Goal: Use online tool/utility: Utilize a website feature to perform a specific function

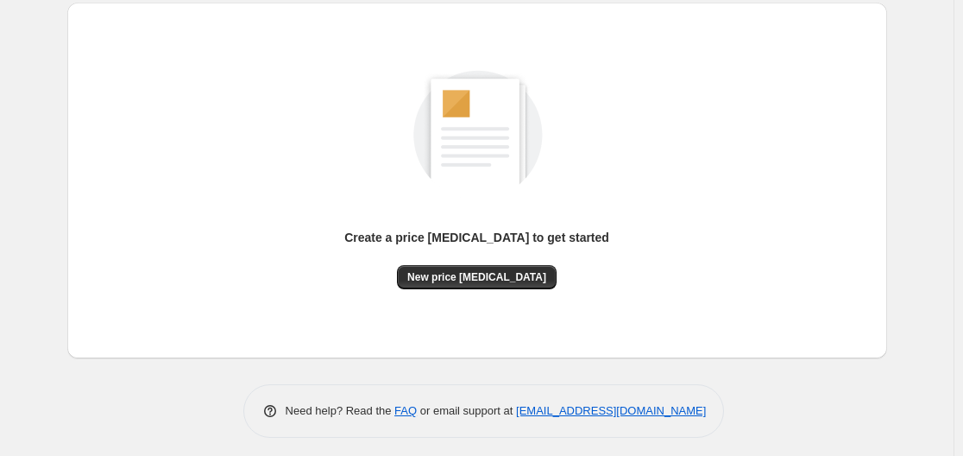
scroll to position [191, 0]
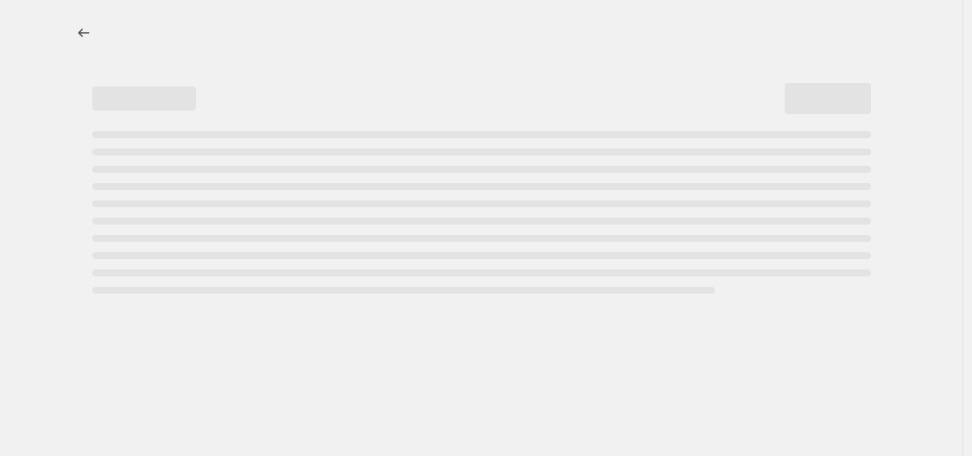
select select "percentage"
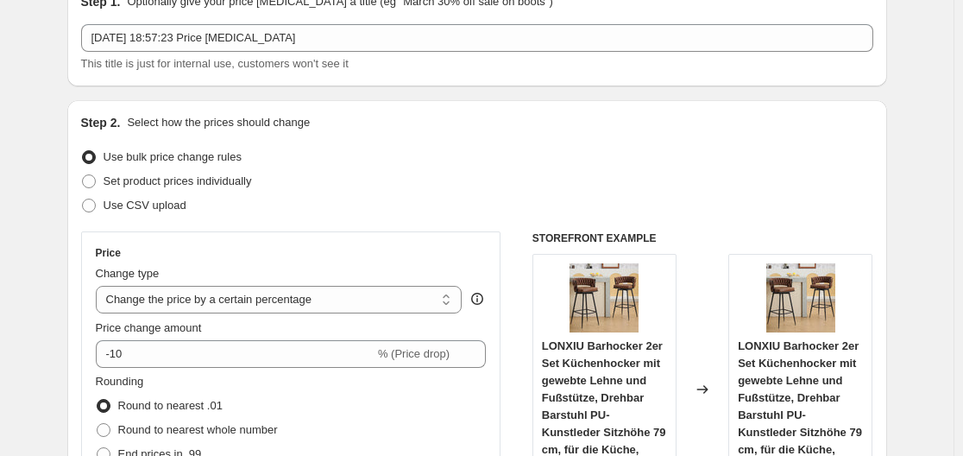
scroll to position [259, 0]
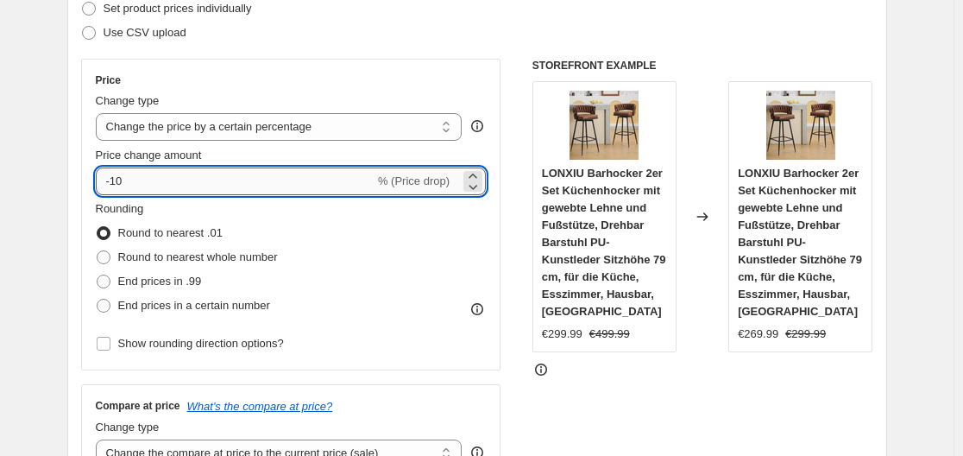
click at [335, 185] on input "-10" at bounding box center [235, 181] width 279 height 28
type input "-1"
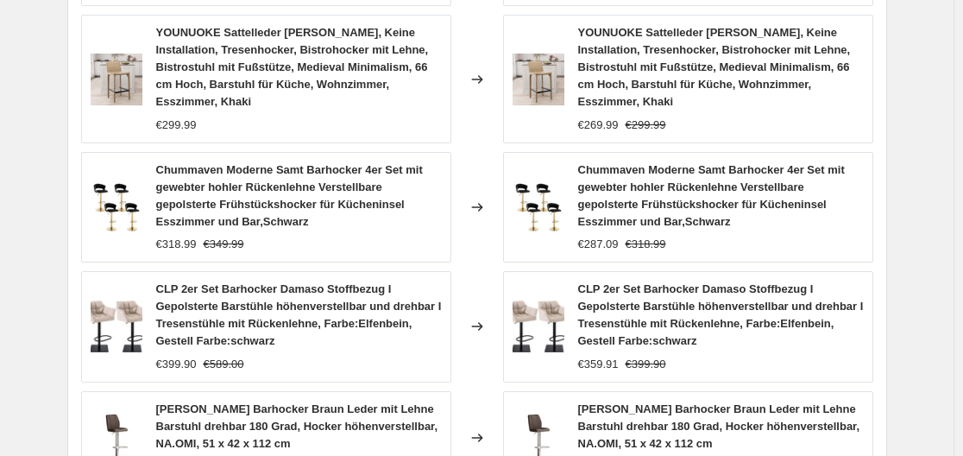
scroll to position [1453, 0]
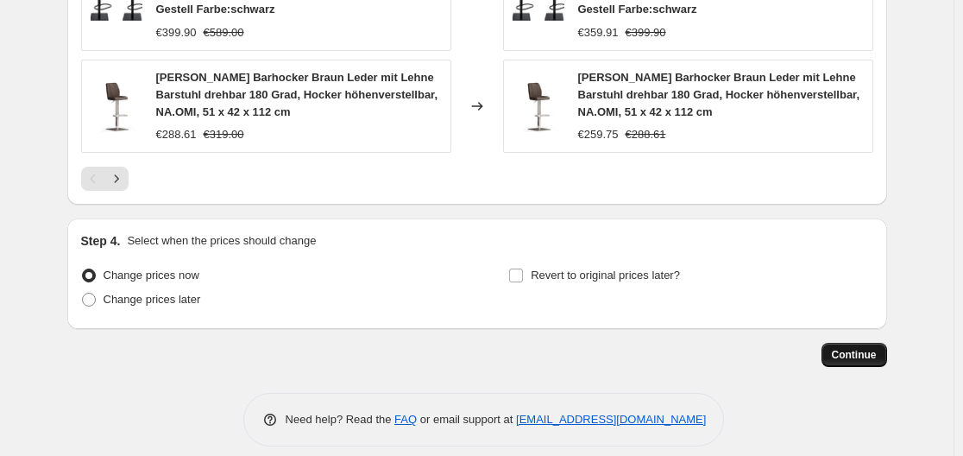
type input "-35"
click at [865, 348] on span "Continue" at bounding box center [854, 355] width 45 height 14
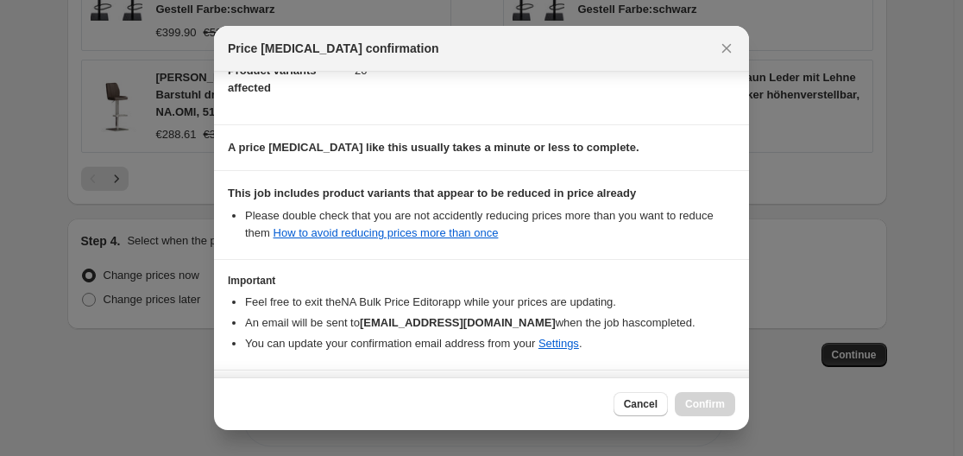
scroll to position [271, 0]
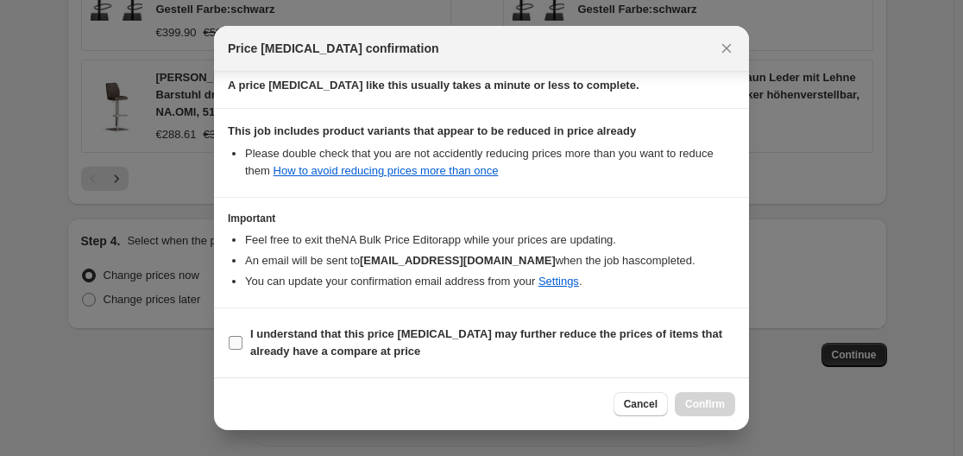
click at [230, 337] on input "I understand that this price [MEDICAL_DATA] may further reduce the prices of it…" at bounding box center [236, 343] width 14 height 14
checkbox input "true"
click at [708, 398] on span "Confirm" at bounding box center [705, 404] width 40 height 14
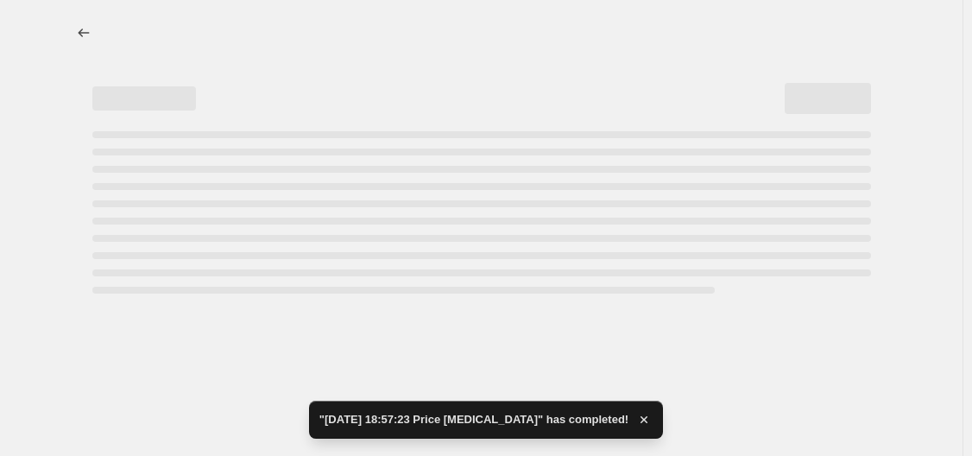
select select "percentage"
